Goal: Task Accomplishment & Management: Understand process/instructions

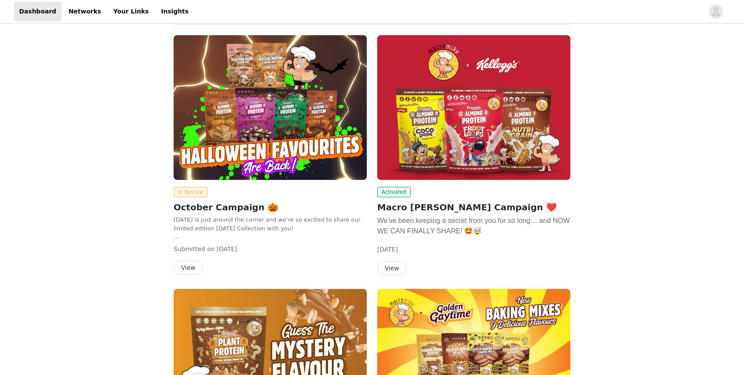
scroll to position [44, 0]
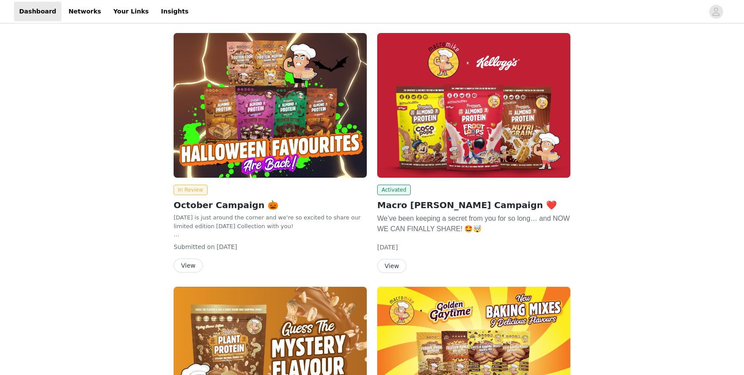
click at [247, 221] on p "[DATE] is just around the corner and we’re so excited to share our limited edit…" at bounding box center [270, 222] width 193 height 17
click at [188, 261] on button "View" at bounding box center [188, 266] width 29 height 14
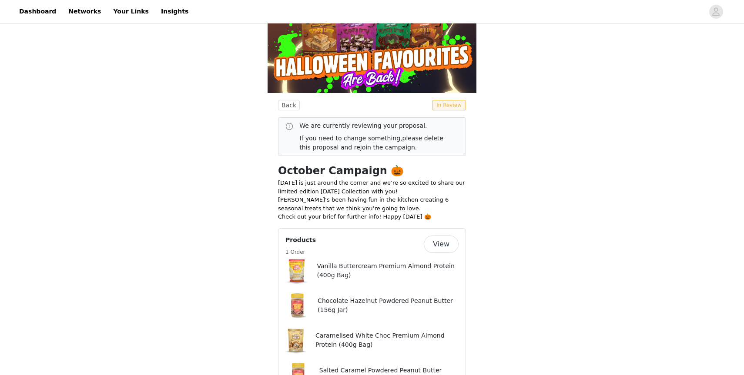
scroll to position [102, 0]
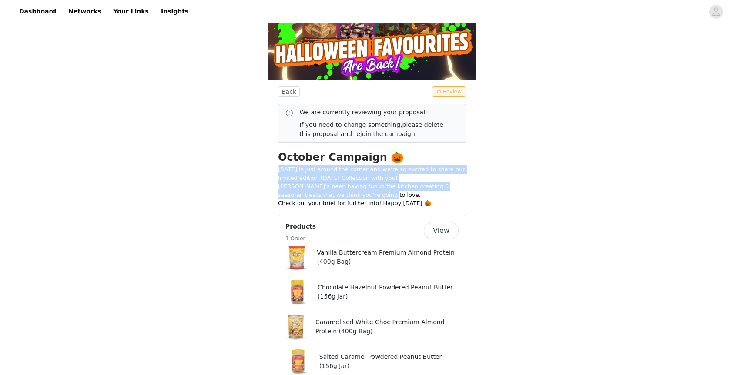
drag, startPoint x: 276, startPoint y: 167, endPoint x: 381, endPoint y: 194, distance: 108.5
click at [381, 194] on p "[PERSON_NAME]’s been having fun in the kitchen creating 6 seasonal treats that …" at bounding box center [372, 190] width 188 height 17
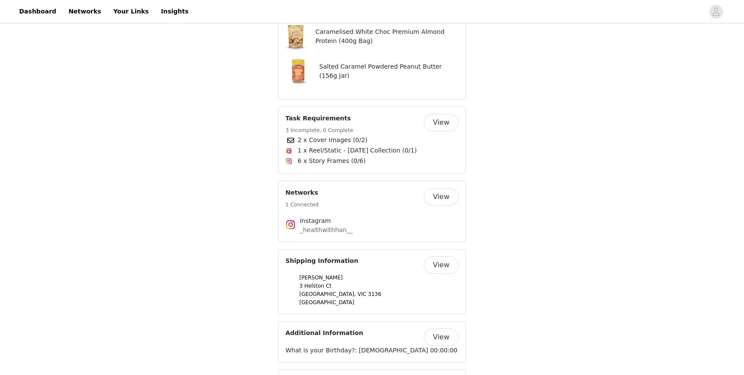
scroll to position [389, 0]
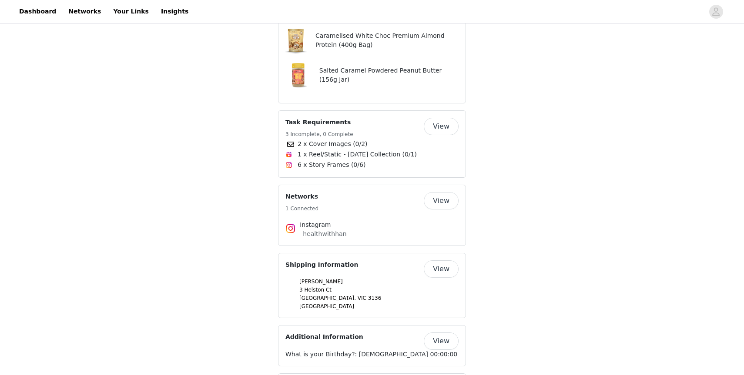
click at [450, 130] on button "View" at bounding box center [441, 126] width 35 height 17
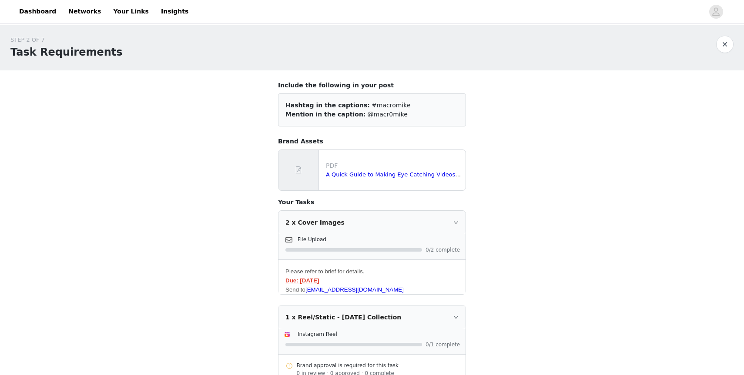
scroll to position [150, 0]
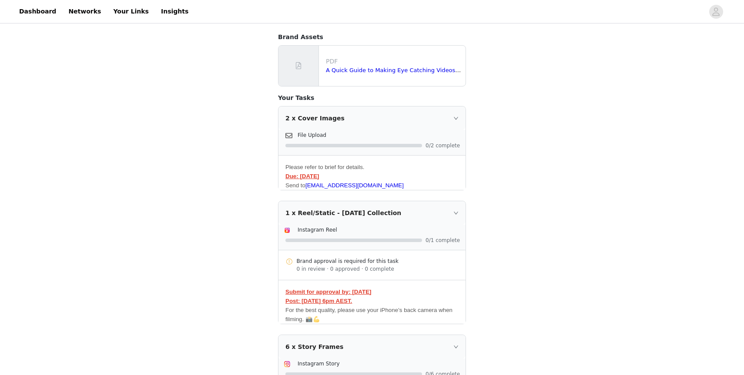
click at [319, 112] on div "2 x Cover Images" at bounding box center [371, 118] width 187 height 23
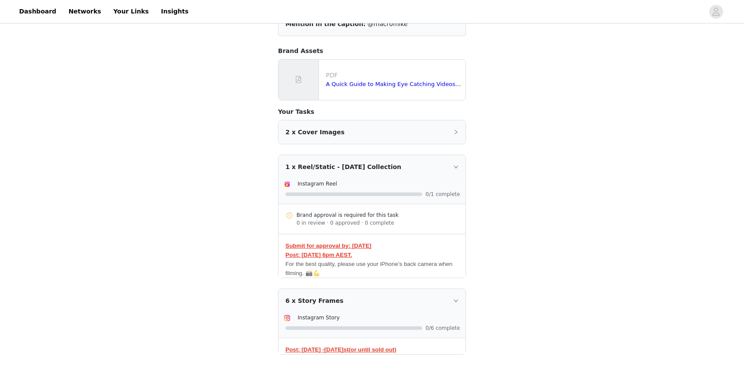
scroll to position [0, 0]
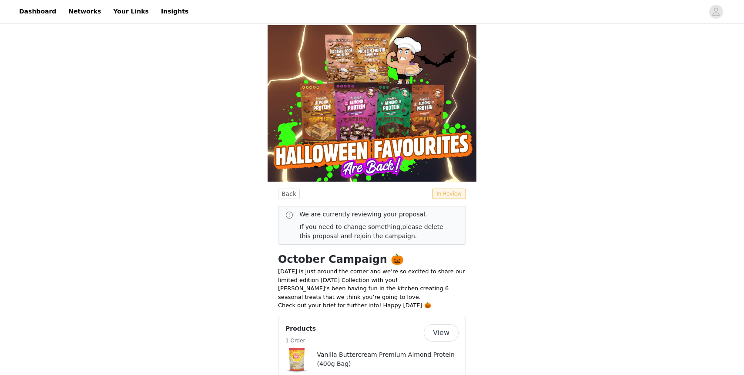
scroll to position [75, 0]
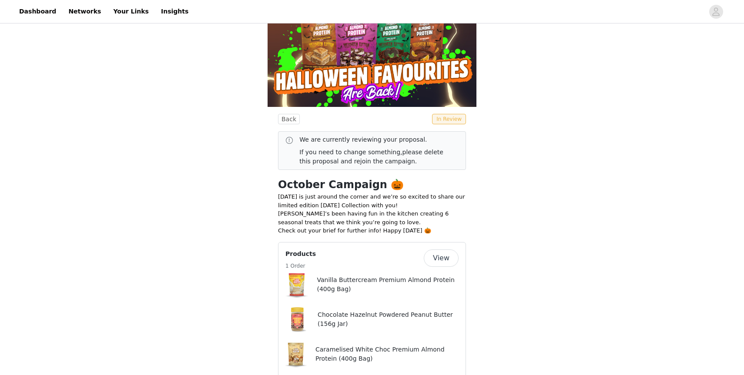
drag, startPoint x: 277, startPoint y: 197, endPoint x: 431, endPoint y: 229, distance: 157.2
copy div "[DATE] is just around the corner and we’re so excited to share our limited edit…"
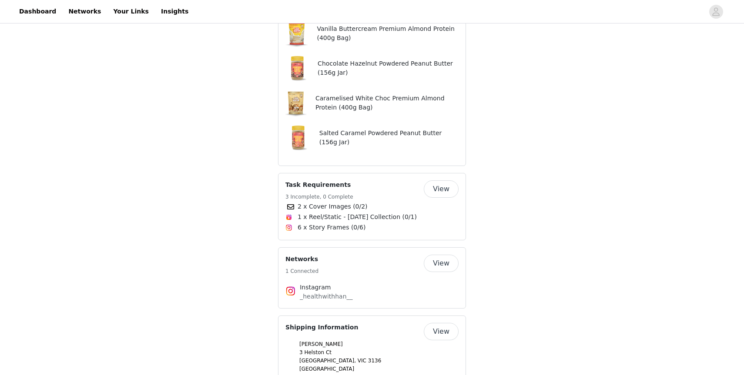
scroll to position [245, 0]
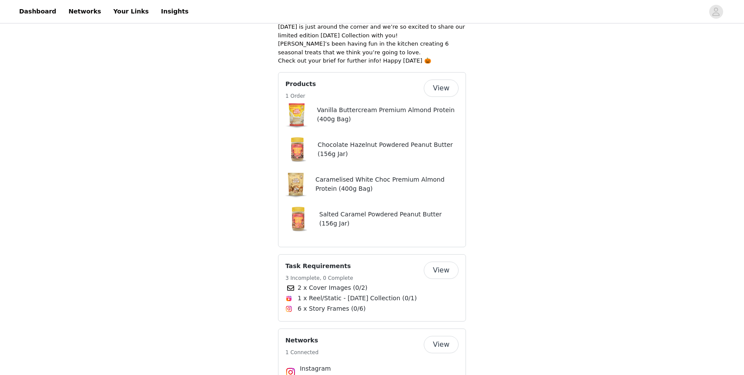
click at [361, 197] on div "Caramelised White Choc Premium Almond Protein (400g Bag)" at bounding box center [385, 185] width 147 height 28
